Goal: Task Accomplishment & Management: Complete application form

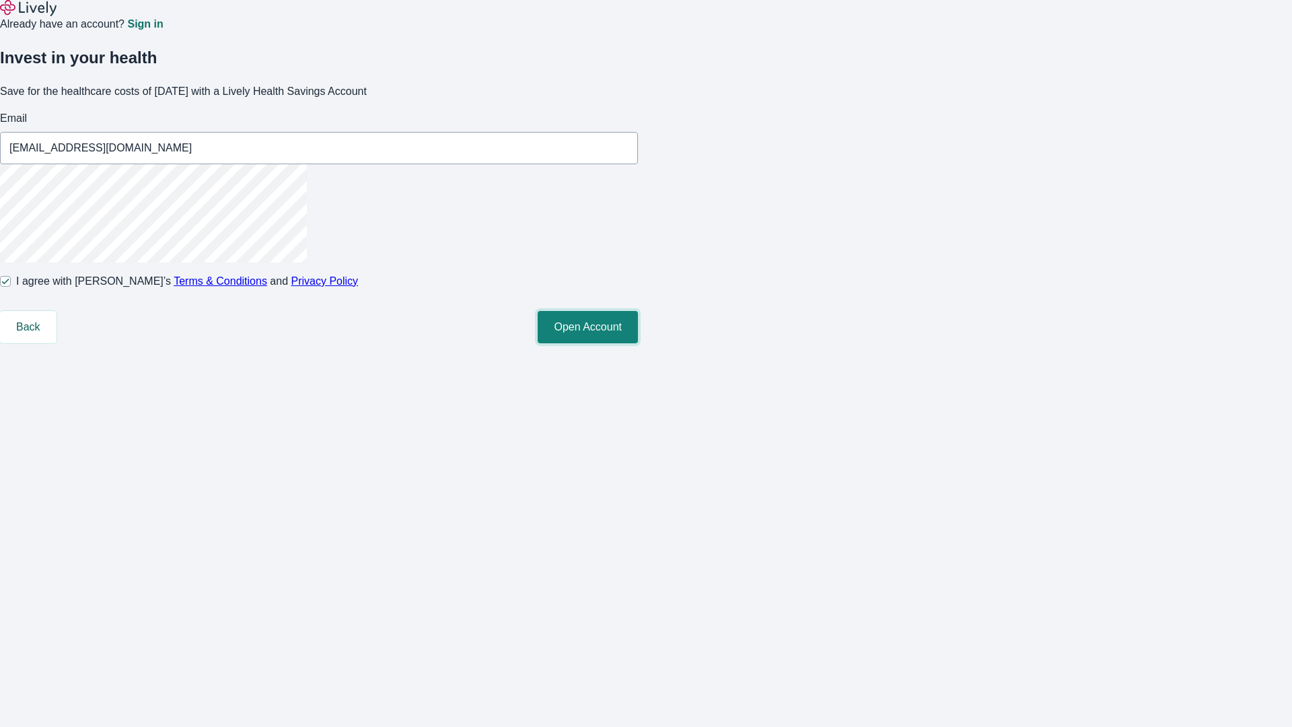
click at [638, 343] on button "Open Account" at bounding box center [588, 327] width 100 height 32
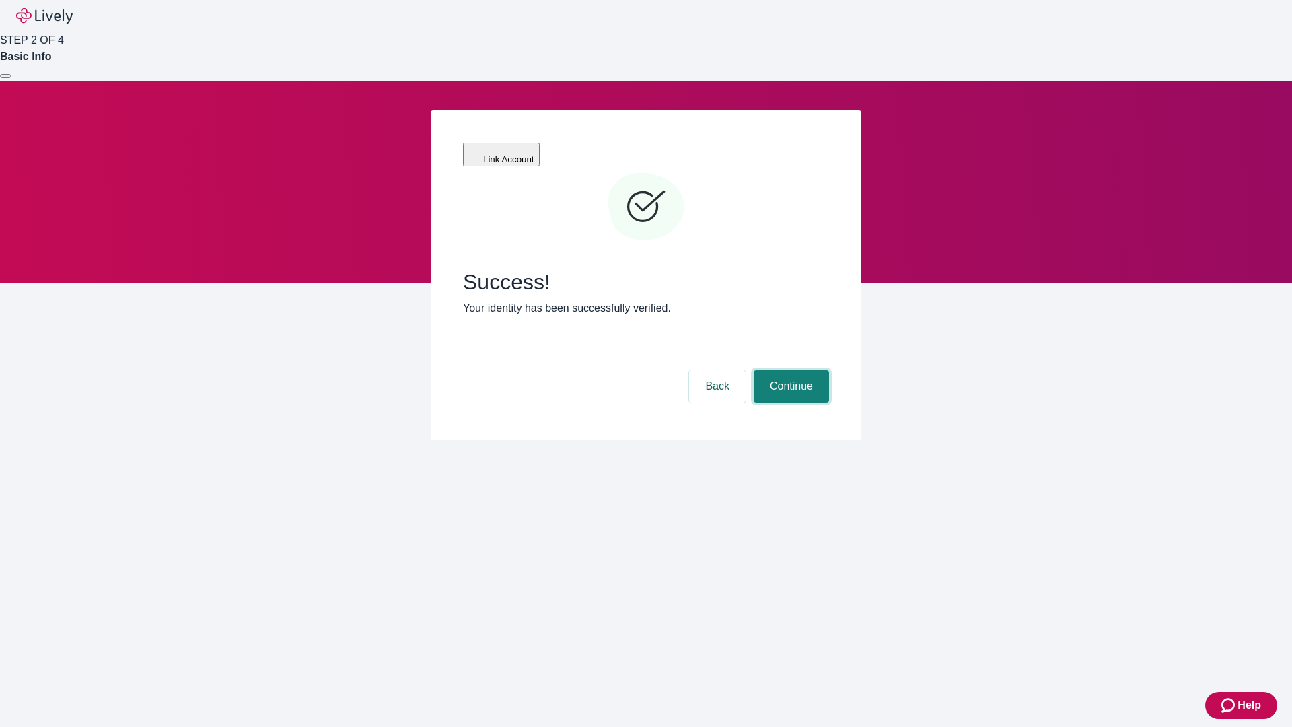
click at [789, 370] on button "Continue" at bounding box center [791, 386] width 75 height 32
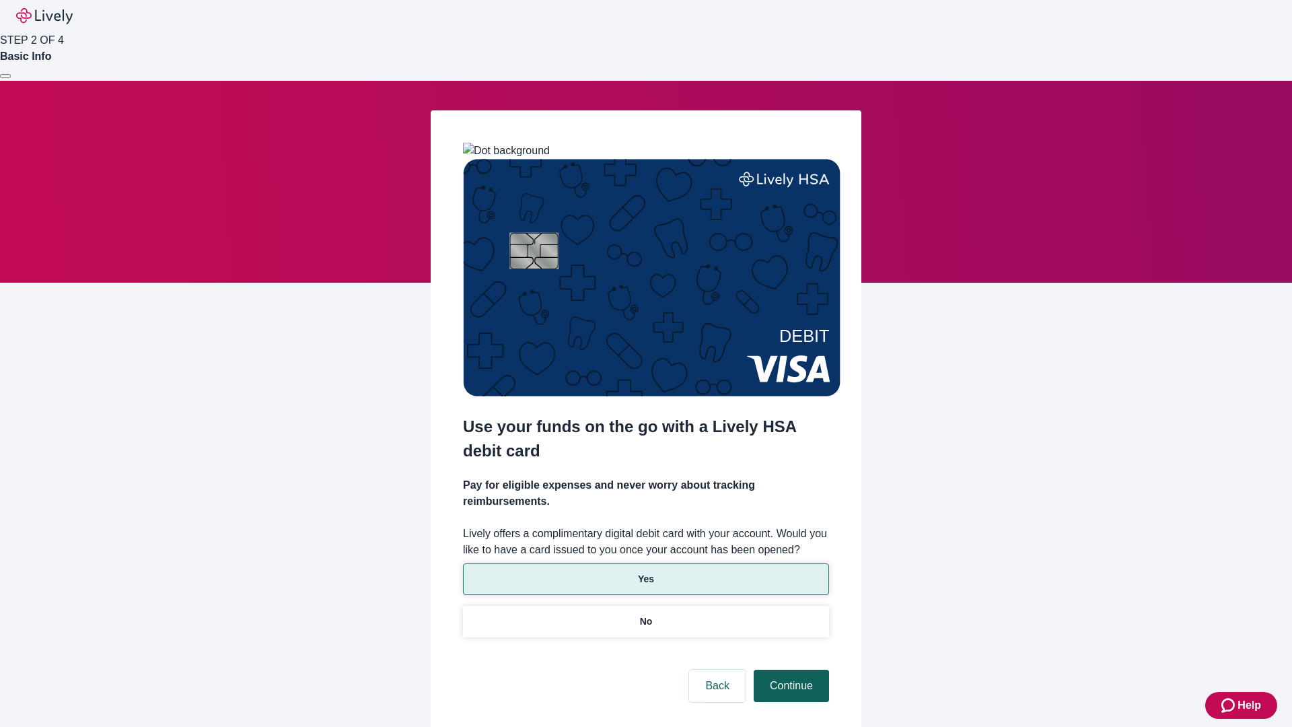
click at [645, 572] on p "Yes" at bounding box center [646, 579] width 16 height 14
click at [789, 670] on button "Continue" at bounding box center [791, 686] width 75 height 32
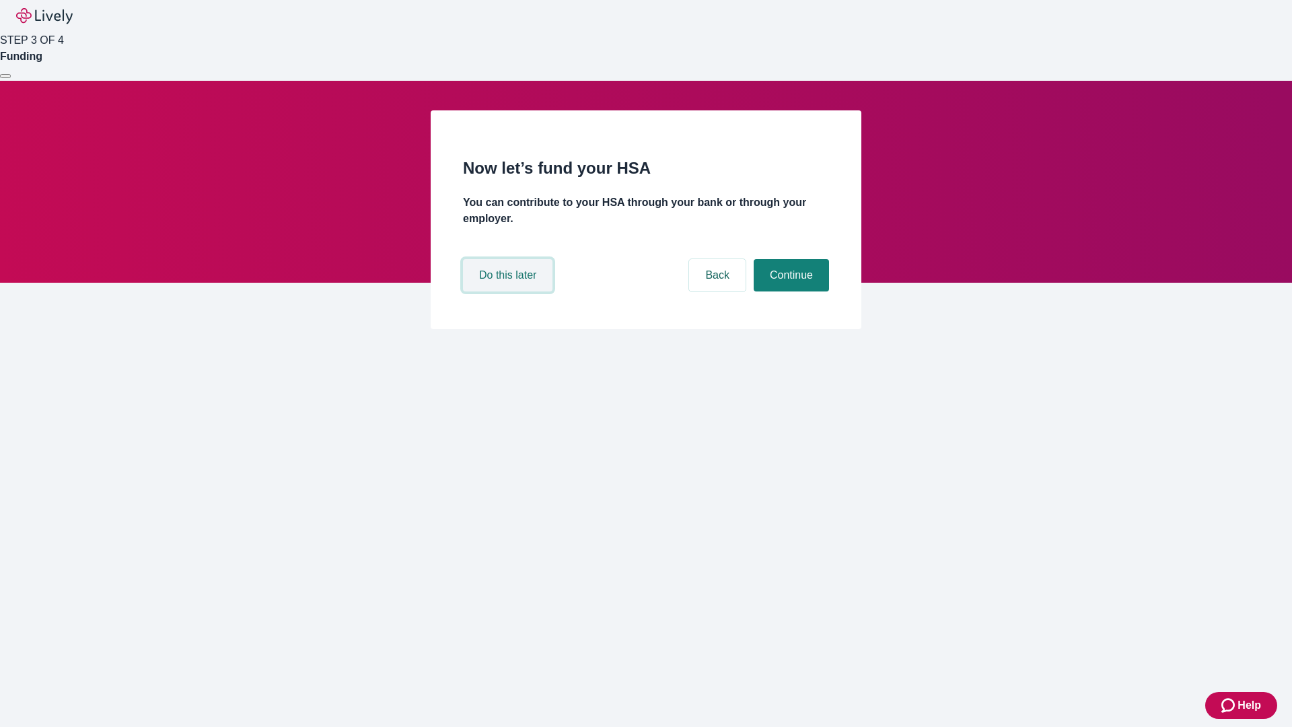
click at [509, 291] on button "Do this later" at bounding box center [507, 275] width 89 height 32
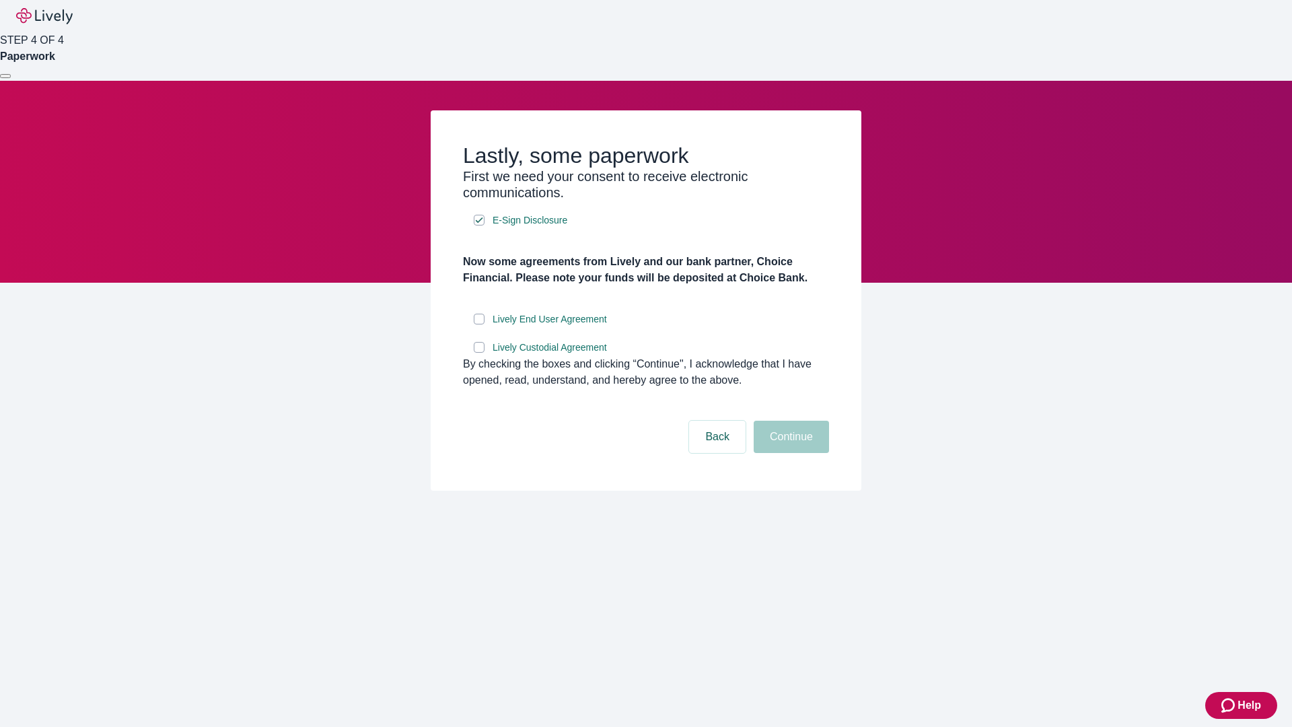
click at [479, 324] on input "Lively End User Agreement" at bounding box center [479, 319] width 11 height 11
checkbox input "true"
click at [479, 353] on input "Lively Custodial Agreement" at bounding box center [479, 347] width 11 height 11
checkbox input "true"
click at [789, 453] on button "Continue" at bounding box center [791, 437] width 75 height 32
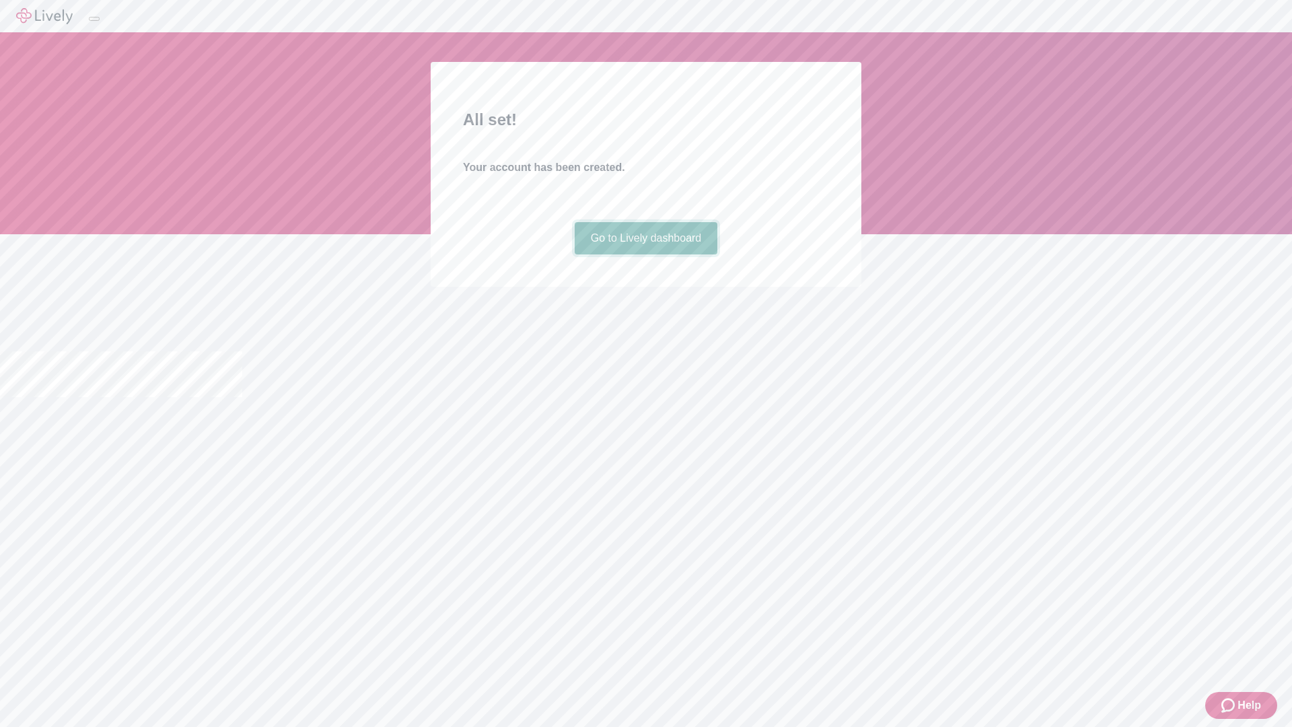
click at [645, 254] on link "Go to Lively dashboard" at bounding box center [646, 238] width 143 height 32
